Goal: Answer question/provide support: Share knowledge or assist other users

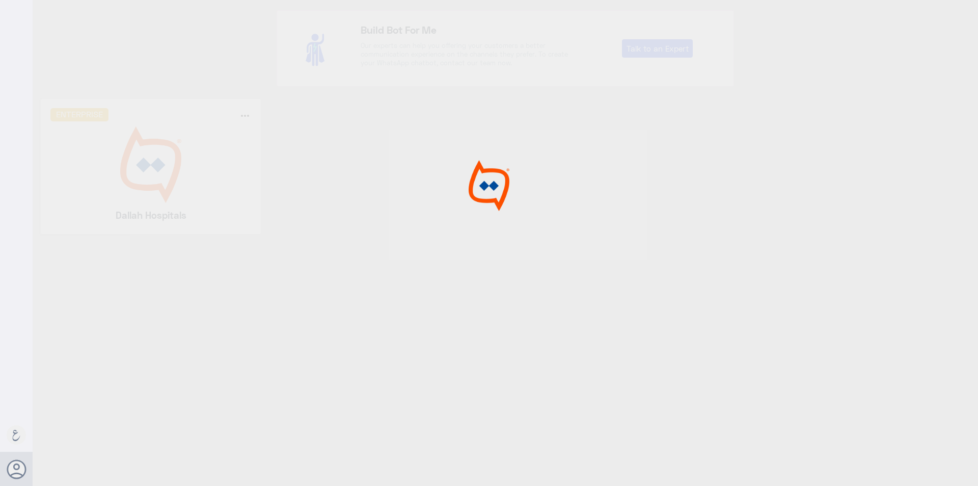
click at [163, 166] on div at bounding box center [489, 244] width 978 height 489
click at [163, 166] on img at bounding box center [150, 164] width 201 height 76
click at [163, 166] on div at bounding box center [489, 244] width 978 height 489
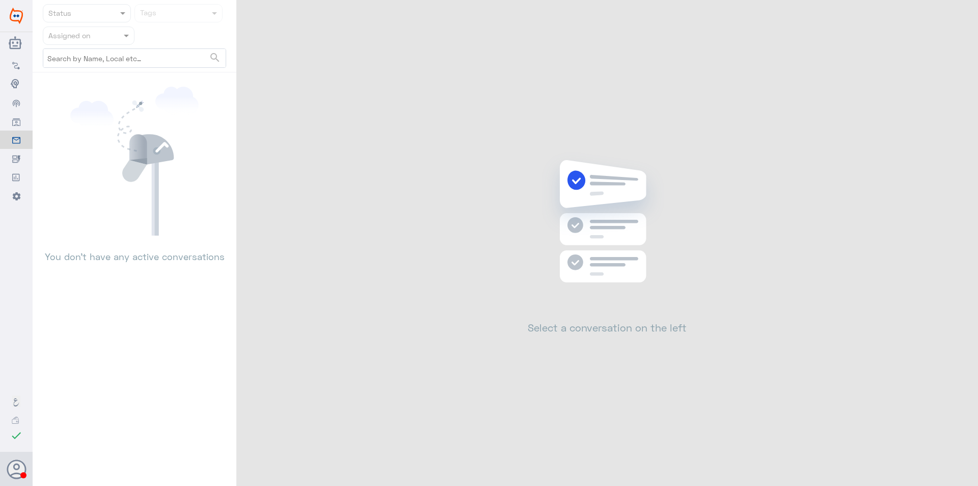
click at [100, 40] on input "text" at bounding box center [76, 36] width 56 height 12
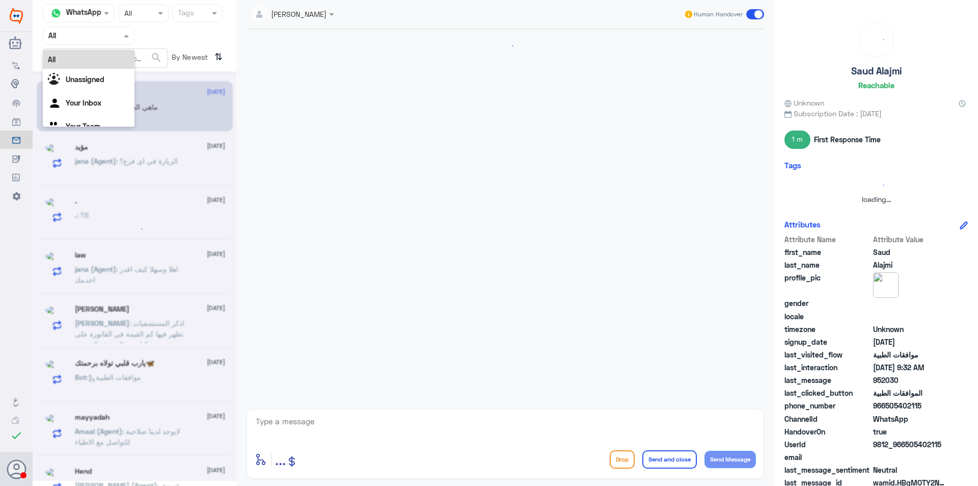
click at [117, 35] on div at bounding box center [88, 36] width 91 height 12
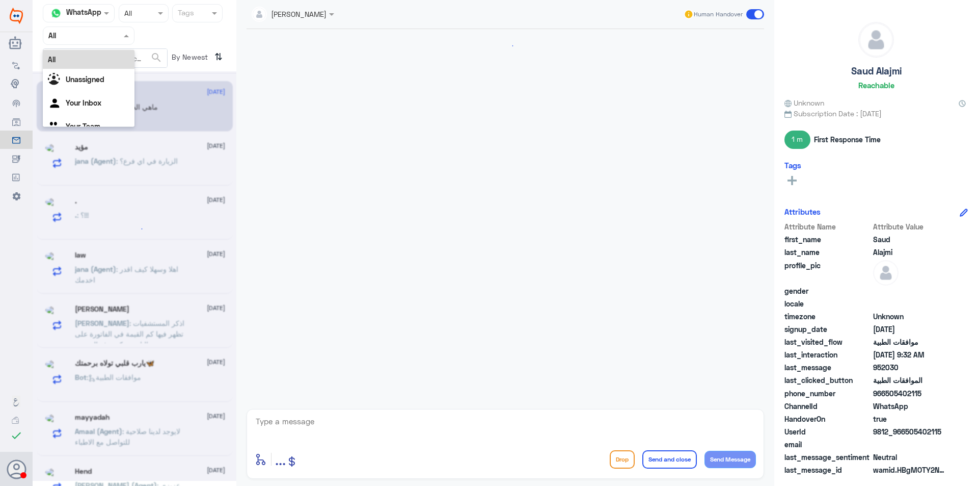
scroll to position [1479, 0]
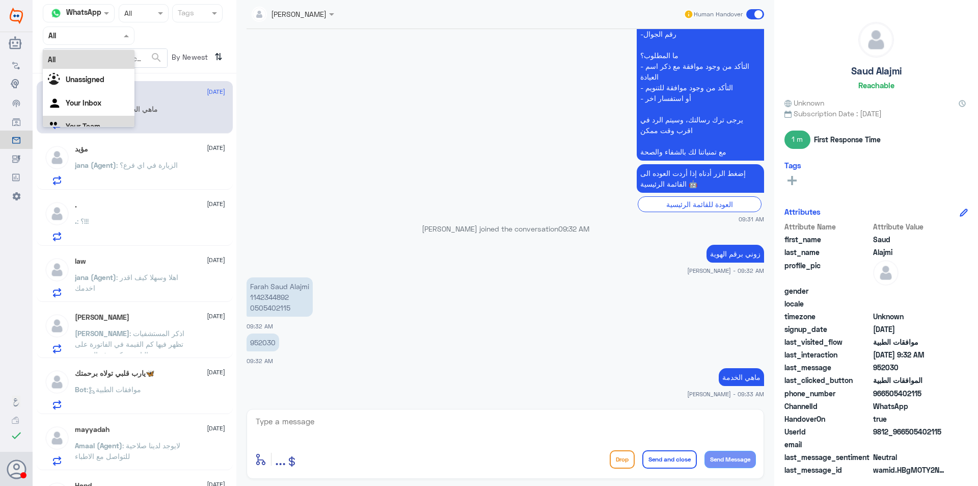
click at [113, 117] on div "Your Team" at bounding box center [89, 127] width 92 height 23
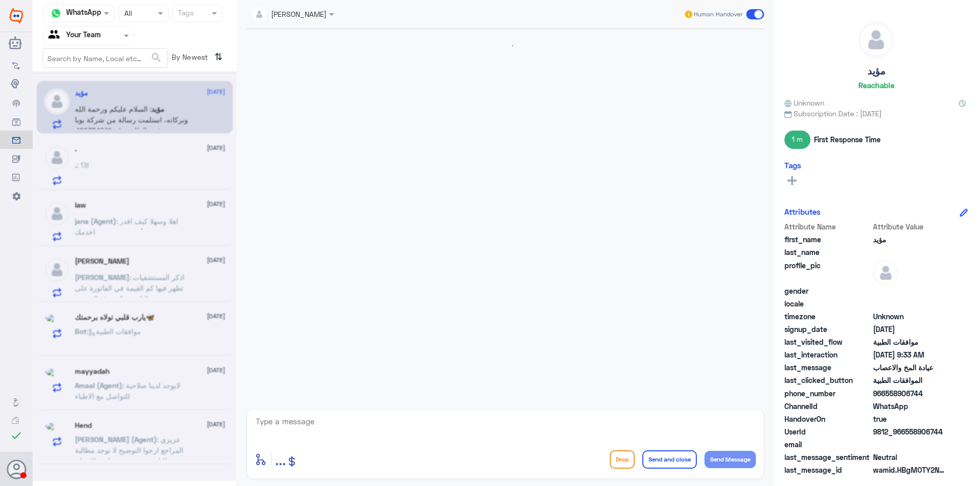
scroll to position [335, 0]
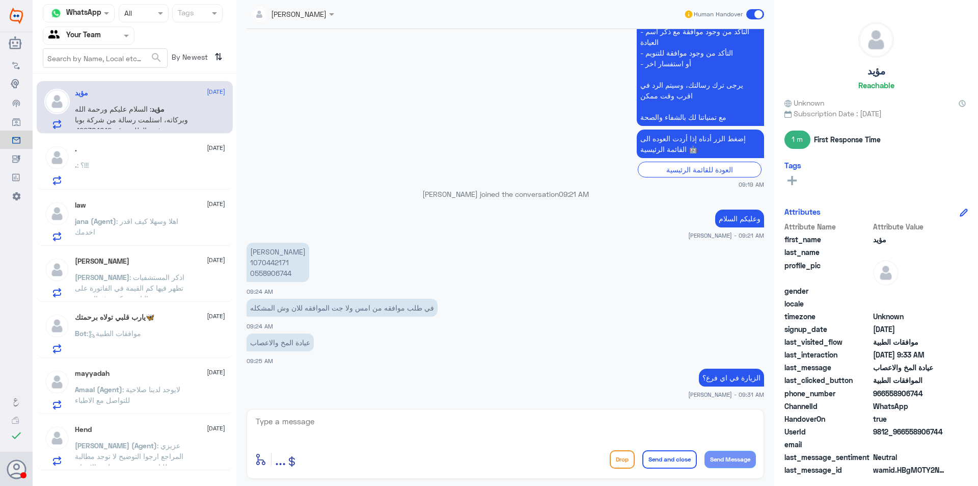
click at [281, 262] on p "[PERSON_NAME] 1070442171 0558906744" at bounding box center [278, 261] width 63 height 39
copy p "1070442171"
click at [124, 187] on div ". [DATE] . : ؟!!!" at bounding box center [135, 163] width 196 height 52
click at [127, 178] on div ". : ؟!!!" at bounding box center [150, 173] width 150 height 23
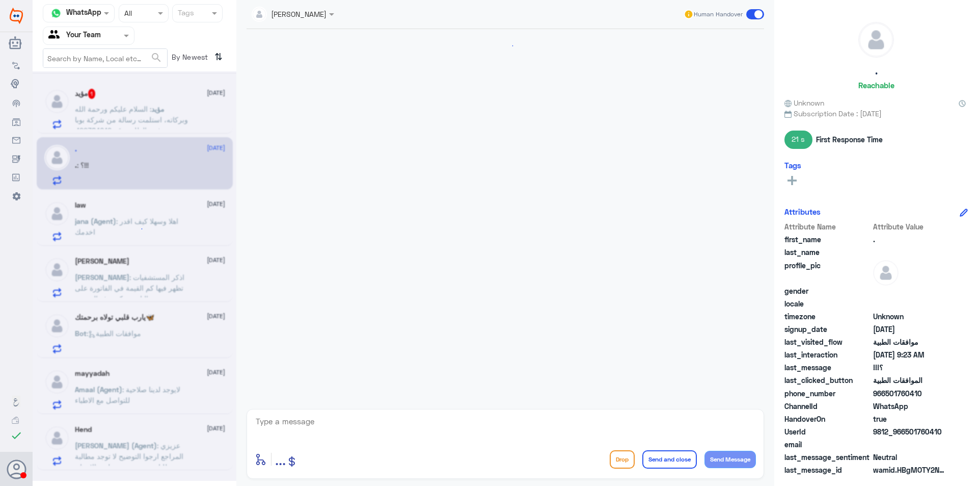
scroll to position [359, 0]
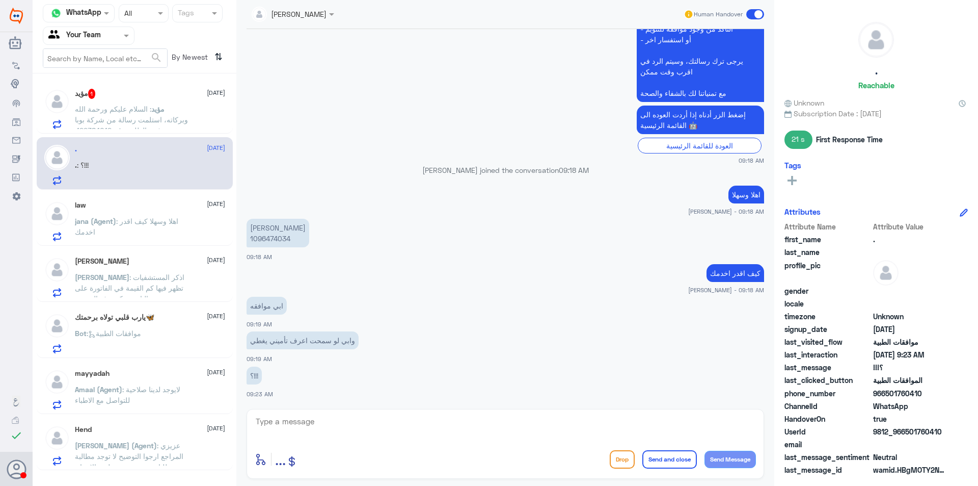
click at [271, 237] on p "[PERSON_NAME] 1096474034" at bounding box center [278, 233] width 63 height 29
copy p "1096474034"
click at [139, 199] on div "law [DATE] jana (Agent) : اهلا وسهلا كيف اقدر اخدمك" at bounding box center [135, 219] width 196 height 52
click at [150, 220] on span ": اهلا وسهلا كيف اقدر اخدمك" at bounding box center [126, 226] width 103 height 19
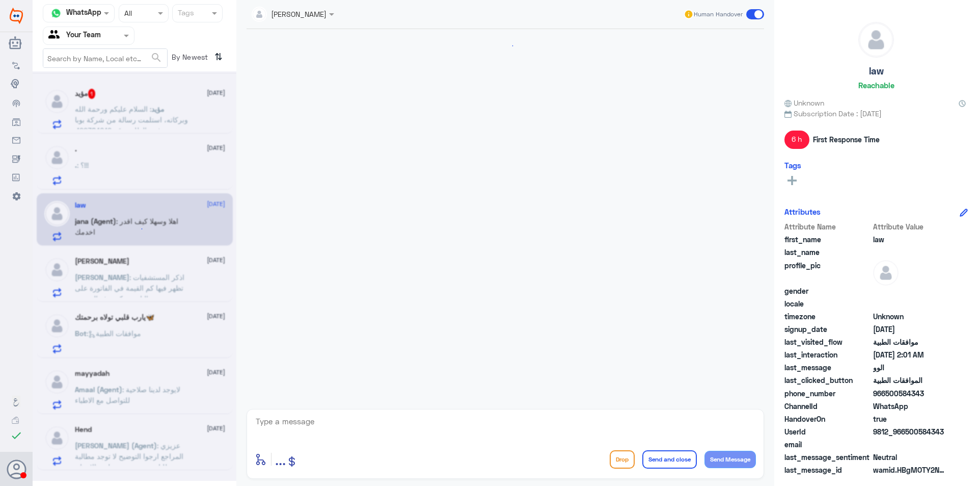
scroll to position [208, 0]
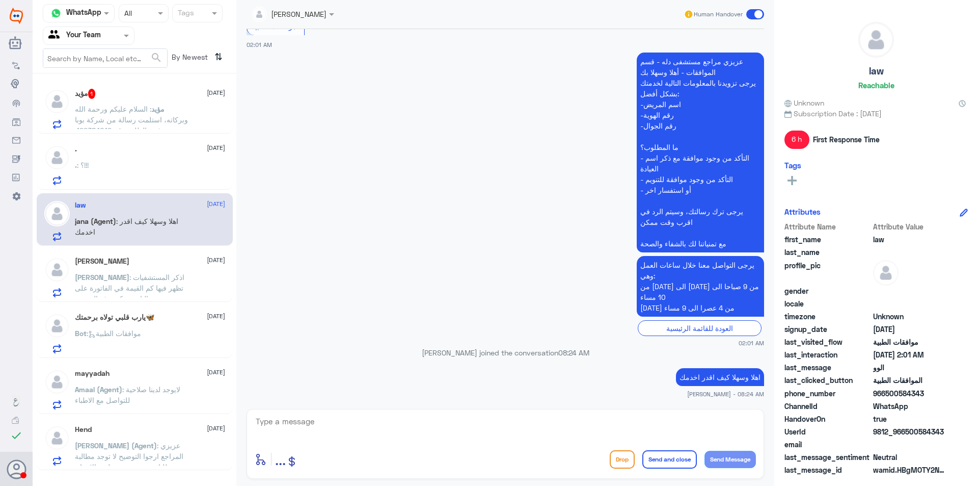
click at [154, 391] on span ": لايوجد لدينا صلاحية للتواصل مع الاطباء" at bounding box center [127, 394] width 105 height 19
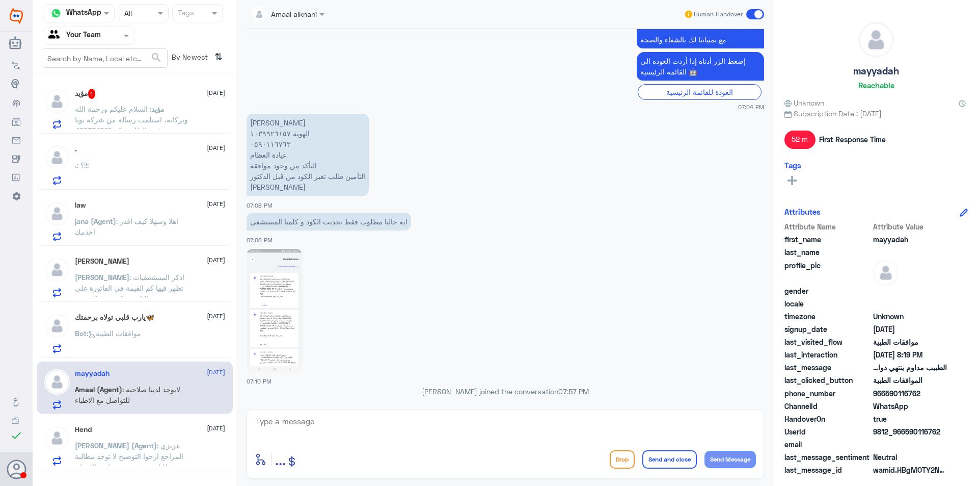
scroll to position [412, 0]
click at [264, 144] on p "[PERSON_NAME] الهوية ١٠٣٩٩٢٦١٥٧ ٠٥٩٠١١٦٧٦٢ عيادة العظام التأكد من وجود موافقة ا…" at bounding box center [308, 155] width 122 height 82
copy p "٠٥٩٠١١٦٧٦٢"
click at [280, 295] on img at bounding box center [275, 311] width 56 height 124
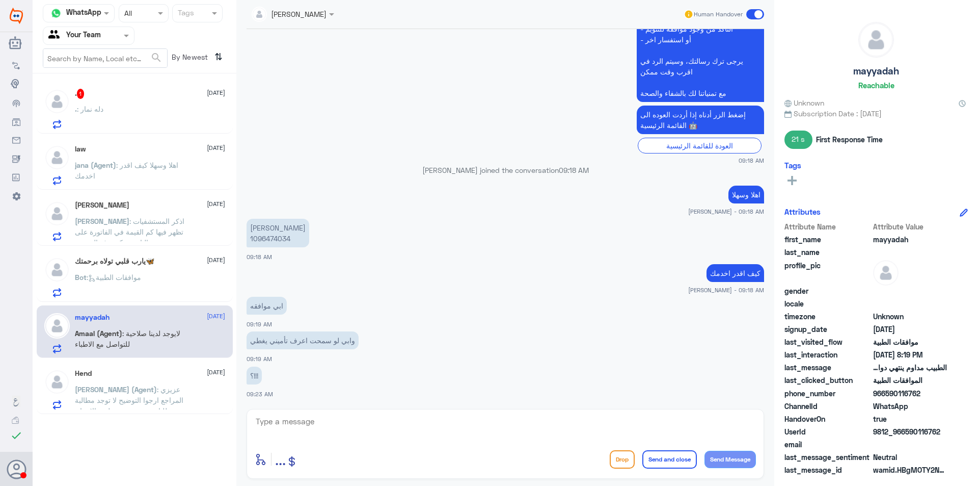
scroll to position [359, 0]
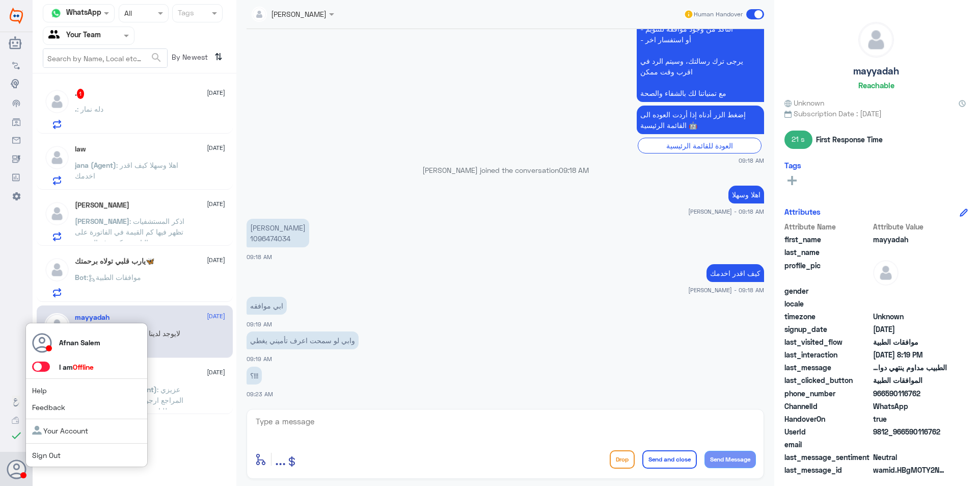
click at [44, 454] on link "Sign Out" at bounding box center [46, 454] width 29 height 9
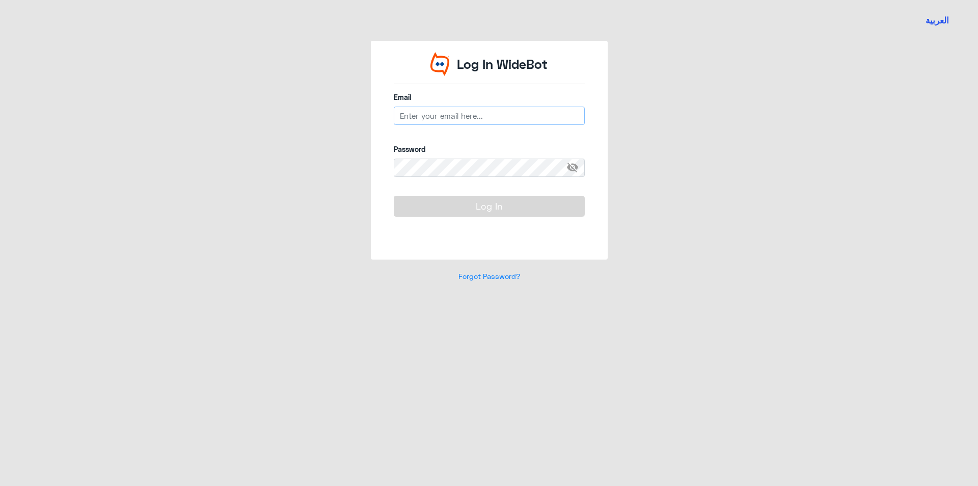
type input "[EMAIL_ADDRESS][DOMAIN_NAME]"
